Goal: Communication & Community: Ask a question

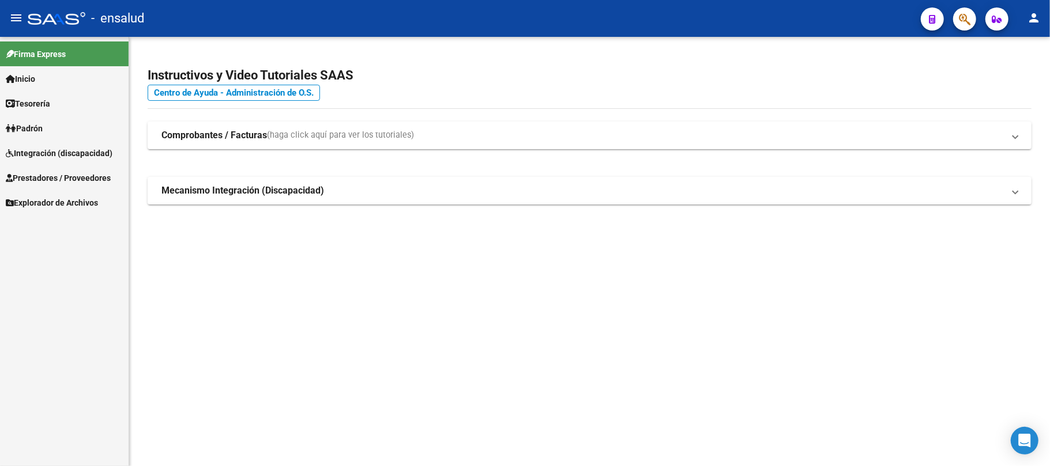
click at [1019, 442] on icon "Open Intercom Messenger" at bounding box center [1024, 441] width 14 height 14
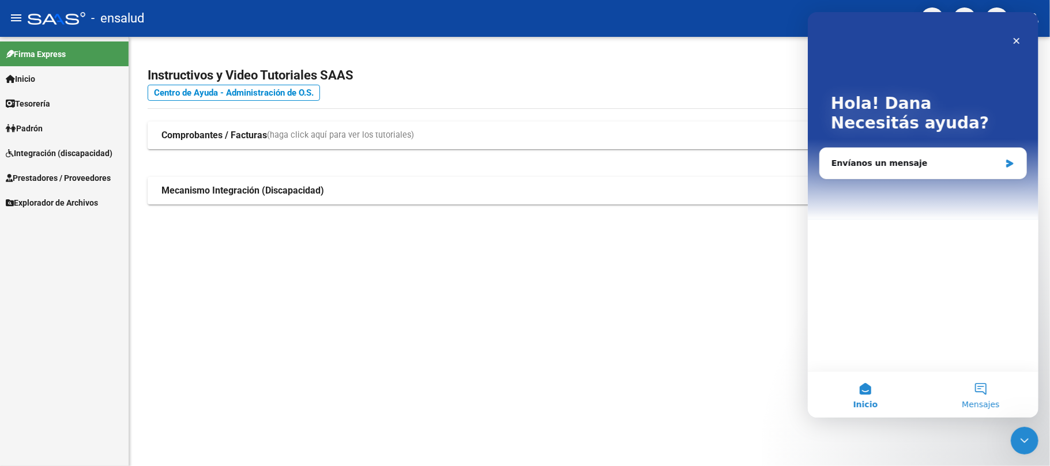
click at [985, 386] on button "Mensajes" at bounding box center [979, 395] width 115 height 46
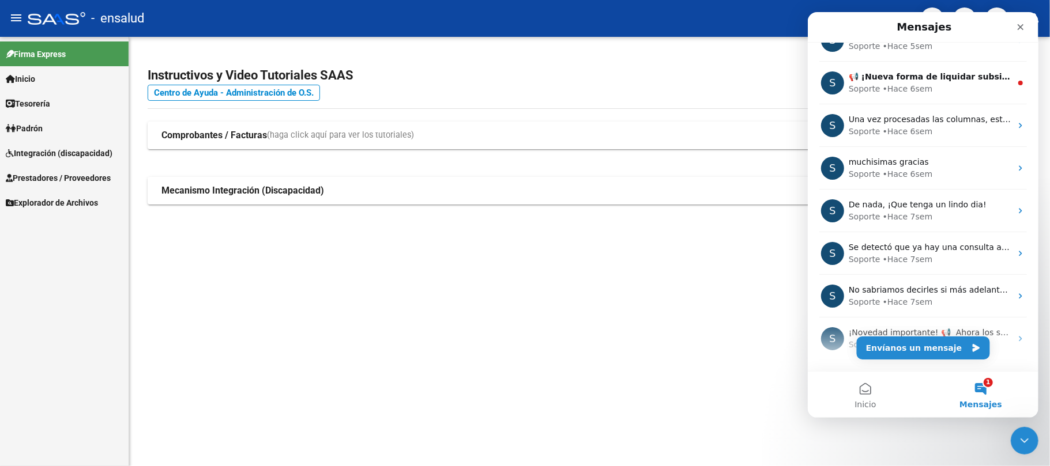
scroll to position [144, 0]
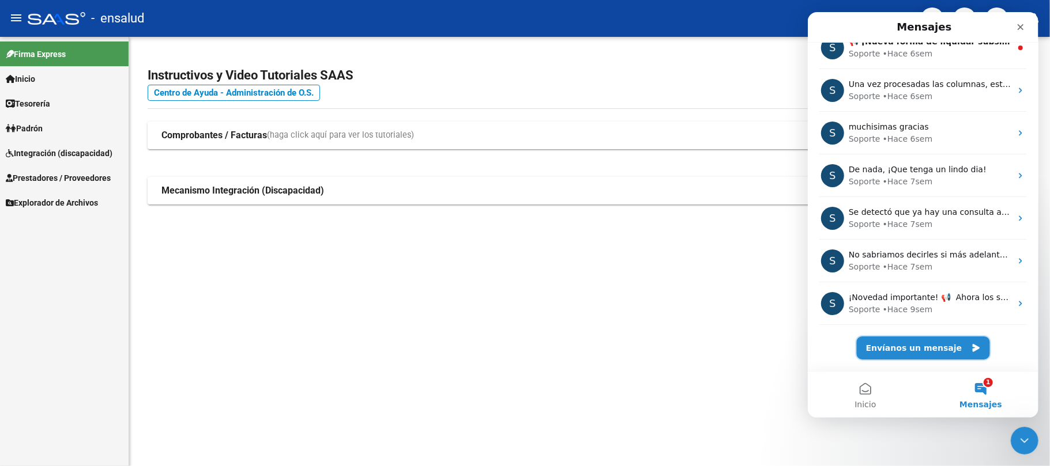
click at [937, 345] on button "Envíanos un mensaje" at bounding box center [922, 348] width 133 height 23
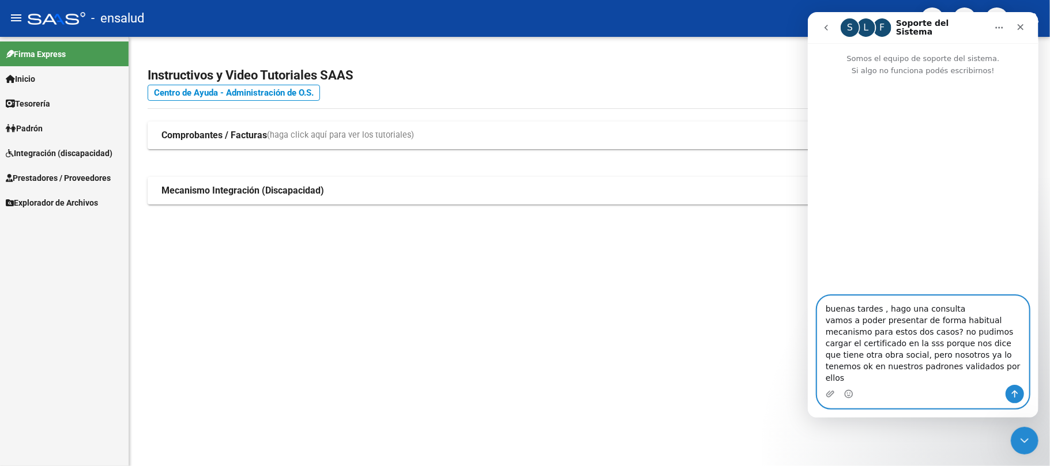
drag, startPoint x: 877, startPoint y: 383, endPoint x: 908, endPoint y: 377, distance: 32.3
click at [908, 377] on textarea "buenas tardes , hago una consulta vamos a poder presentar de forma habitual mec…" at bounding box center [922, 340] width 211 height 89
drag, startPoint x: 872, startPoint y: 381, endPoint x: 860, endPoint y: 384, distance: 12.4
click at [860, 384] on textarea "buenas tardes , hago una consulta vamos a poder presentar de forma habitual mec…" at bounding box center [922, 340] width 211 height 89
click at [928, 374] on textarea "buenas tardes , hago una consulta vamos a poder presentar de forma habitual mec…" at bounding box center [922, 340] width 211 height 89
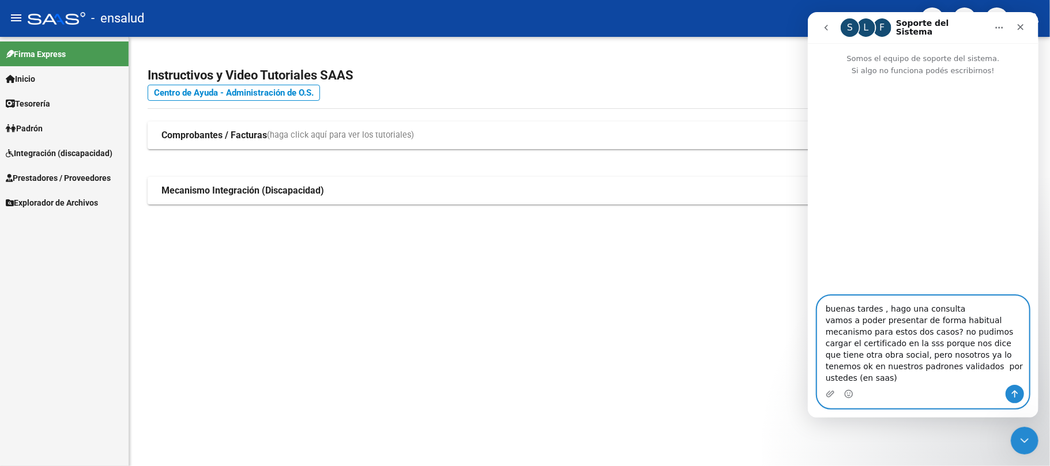
click at [962, 318] on textarea "buenas tardes , hago una consulta vamos a poder presentar de forma habitual mec…" at bounding box center [922, 340] width 211 height 89
paste textarea "20-43862936-0"
paste textarea "20-51391118-2"
click at [875, 318] on textarea "buenas tardes , hago una consulta por los siguientes cuit: 20-43862936-0 [PERSO…" at bounding box center [922, 339] width 211 height 91
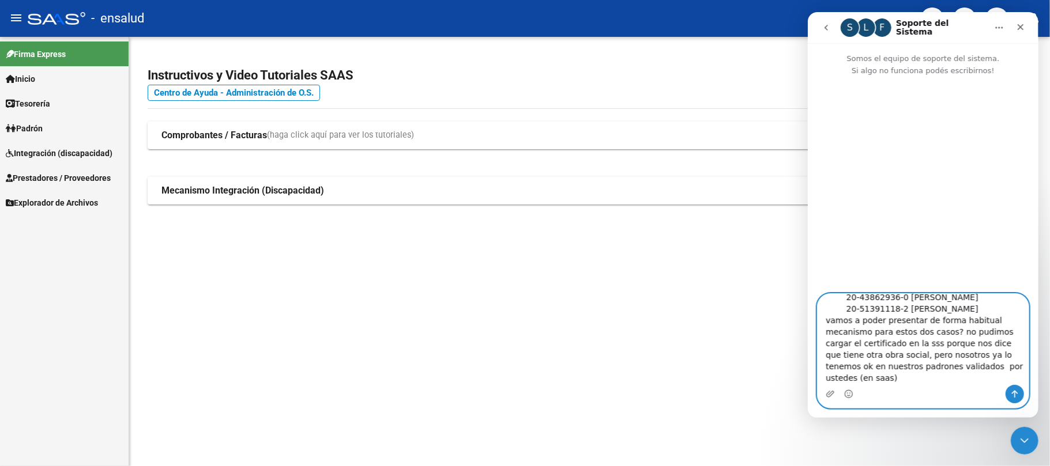
click at [856, 379] on textarea "buenas tardes , hago una consulta por los siguientes cuil: 20-43862936-0 [PERSO…" at bounding box center [922, 339] width 211 height 91
click at [1008, 372] on textarea "buenas tardes , hago una consulta por los siguientes cuil: 20-43862936-0 [PERSO…" at bounding box center [922, 339] width 211 height 91
drag, startPoint x: 932, startPoint y: 379, endPoint x: 997, endPoint y: 367, distance: 65.7
click at [997, 367] on textarea "buenas tardes , hago una consulta por los siguientes cuil: 20-43862936-0 [PERSO…" at bounding box center [922, 339] width 211 height 91
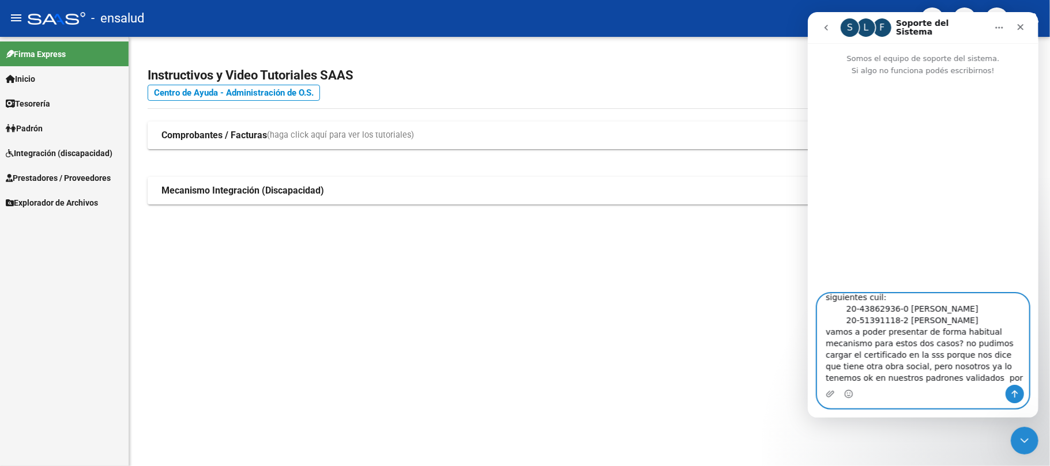
type textarea "buenas tardes , hago una consulta por los siguientes cuil: 20-43862936-0 [PERSO…"
click at [1011, 394] on icon "Enviar un mensaje…" at bounding box center [1014, 394] width 6 height 7
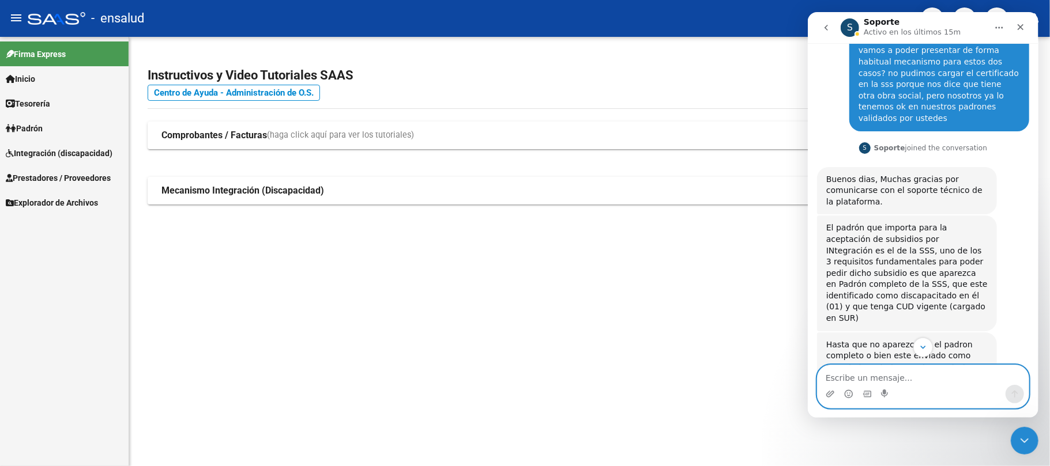
scroll to position [162, 0]
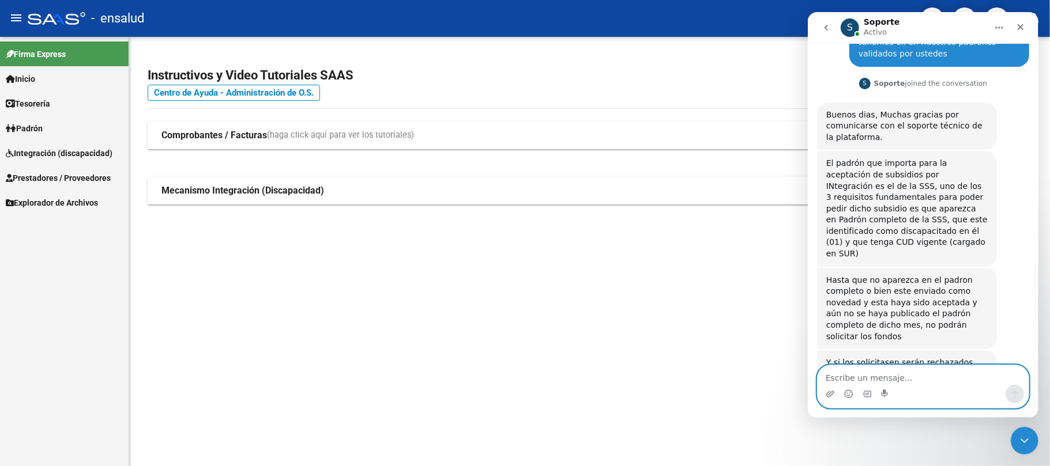
paste textarea "[4:26 p. m.[DATE]] [PERSON_NAME]: preguntale entonces q si vienen de otra obra …"
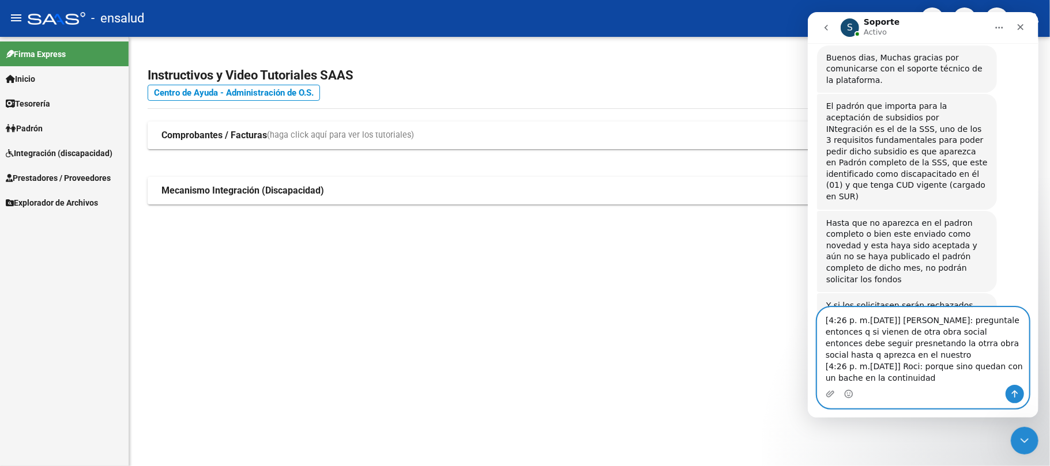
scroll to position [220, 0]
drag, startPoint x: 971, startPoint y: 321, endPoint x: 737, endPoint y: 316, distance: 234.7
click at [807, 316] on html "S Soporte Activo Somos el equipo de soporte del sistema. Si algo no funciona po…" at bounding box center [922, 215] width 231 height 406
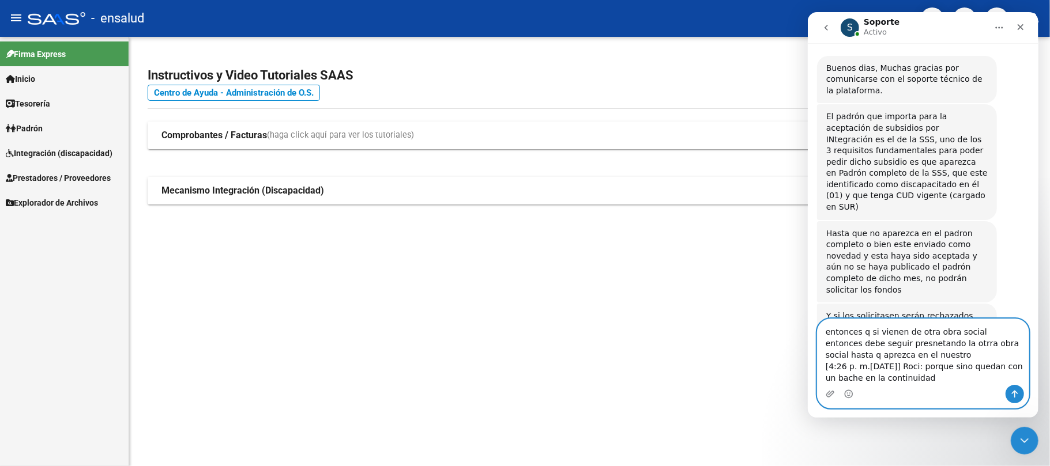
click at [864, 333] on textarea "entonces q si vienen de otra obra social entonces debe seguir presnetando la ot…" at bounding box center [922, 352] width 211 height 66
drag, startPoint x: 994, startPoint y: 330, endPoint x: 963, endPoint y: 326, distance: 31.4
click at [963, 326] on textarea "entonces si vienen de otra obra social entonces debe seguir presnetando la otrr…" at bounding box center [922, 352] width 211 height 66
click at [839, 342] on textarea "entonces si vienen de otra obra social debe seguir presnetando la otrra obra so…" at bounding box center [922, 352] width 211 height 66
click at [853, 342] on textarea "entonces si vienen de otra obra social debe seguir presenetando la otrra obra s…" at bounding box center [922, 352] width 211 height 66
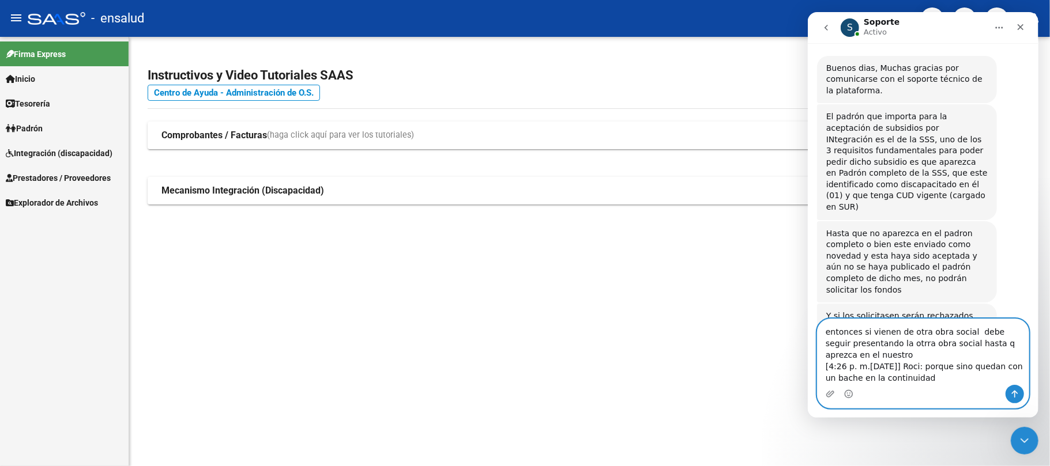
click at [889, 342] on textarea "entonces si vienen de otra obra social debe seguir presentando la otrra obra so…" at bounding box center [922, 352] width 211 height 66
click at [893, 344] on textarea "entonces si vienen de otra obra social debe seguir presentando la otrra obra so…" at bounding box center [922, 352] width 211 height 66
click at [975, 342] on textarea "entonces si vienen de otra obra social debe seguir presentando la otra obra soc…" at bounding box center [922, 352] width 211 height 66
click at [854, 356] on textarea "entonces si vienen de otra obra social debe seguir presentando la otra obra soc…" at bounding box center [922, 352] width 211 height 66
drag, startPoint x: 929, startPoint y: 377, endPoint x: 804, endPoint y: 365, distance: 126.2
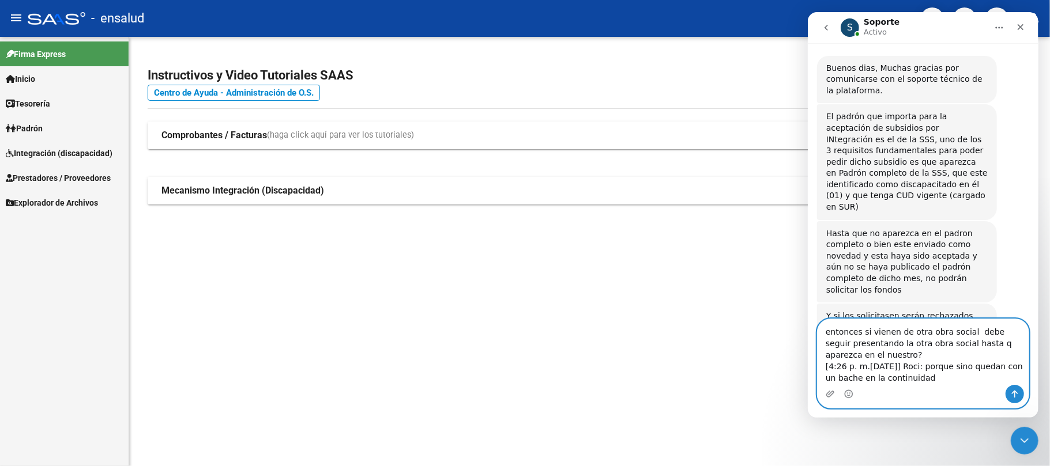
click at [807, 365] on html "S Soporte Activo Somos el equipo de soporte del sistema. Si algo no funciona po…" at bounding box center [922, 215] width 231 height 406
type textarea "entonces si vienen de otra obra social debe seguir presentando la otra obra soc…"
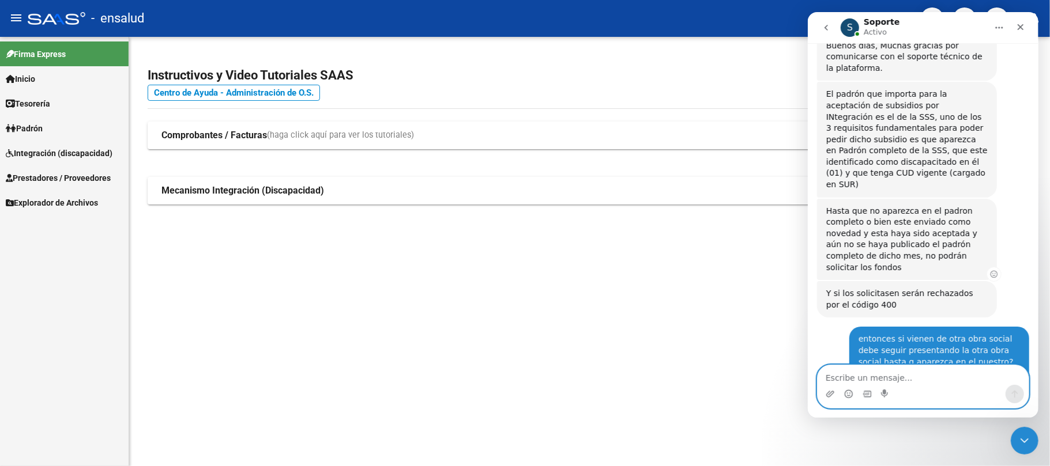
scroll to position [277, 0]
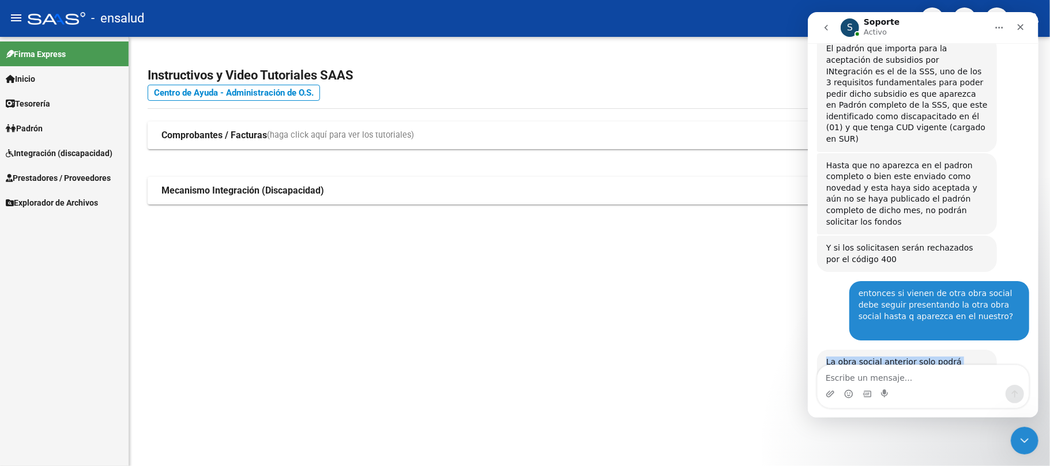
drag, startPoint x: 858, startPoint y: 329, endPoint x: 823, endPoint y: 319, distance: 36.7
click at [823, 350] on div "La obra social anterior solo podrá solicitar hasta el mes Soporte • [GEOGRAPHIC…" at bounding box center [906, 368] width 180 height 36
copy div "La obra social anterior solo podrá solicitar hasta el mes"
click at [867, 376] on textarea "Escribe un mensaje..." at bounding box center [922, 375] width 211 height 20
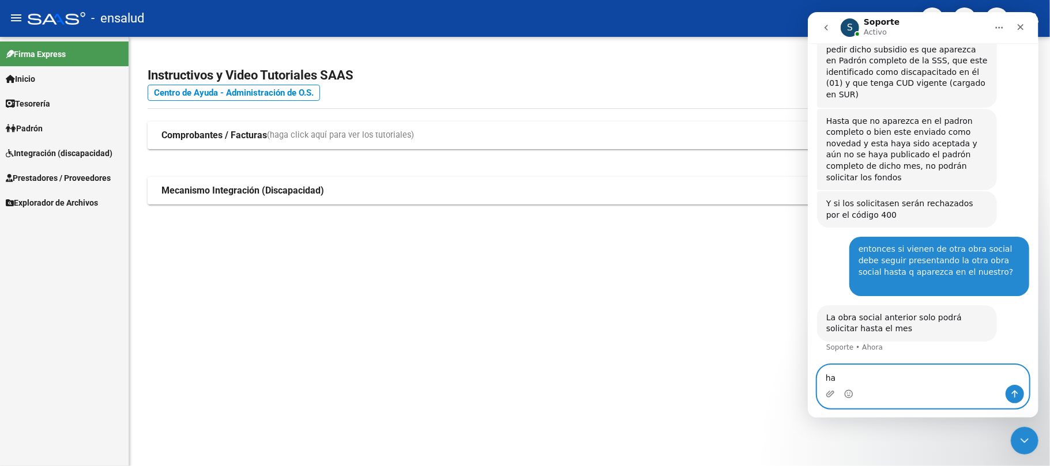
type textarea "h"
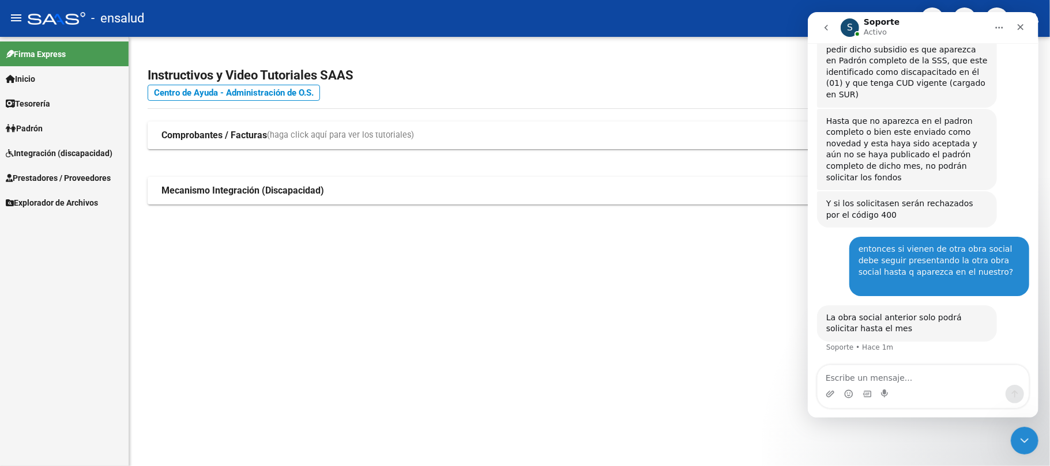
click at [623, 289] on mat-sidenav-content "Instructivos y Video Tutoriales SAAS Centro de Ayuda - Administración de O.S. C…" at bounding box center [589, 251] width 921 height 429
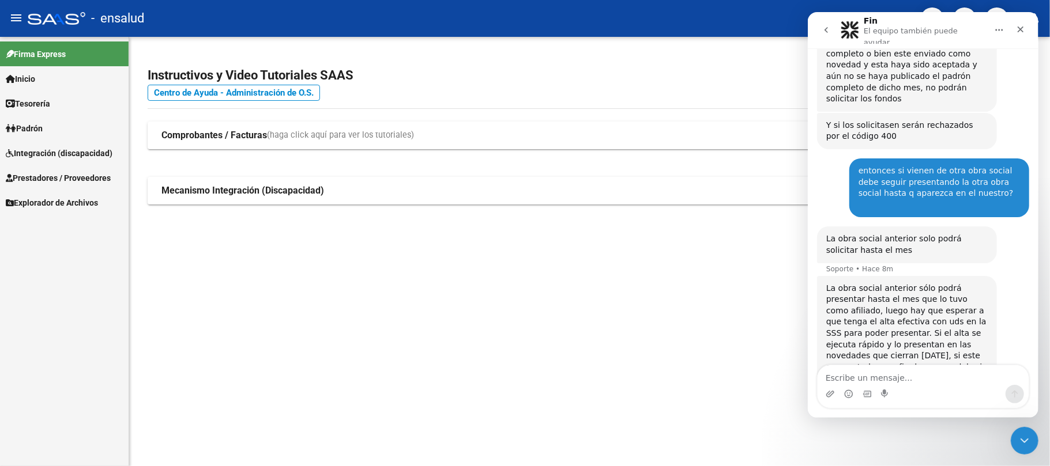
scroll to position [404, 0]
